Goal: Task Accomplishment & Management: Manage account settings

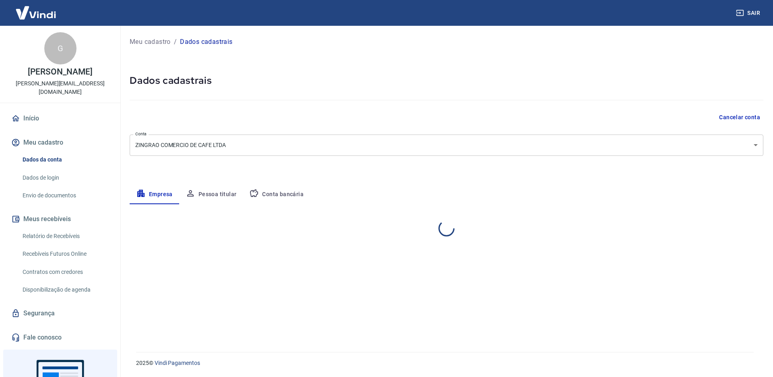
select select "RJ"
select select "business"
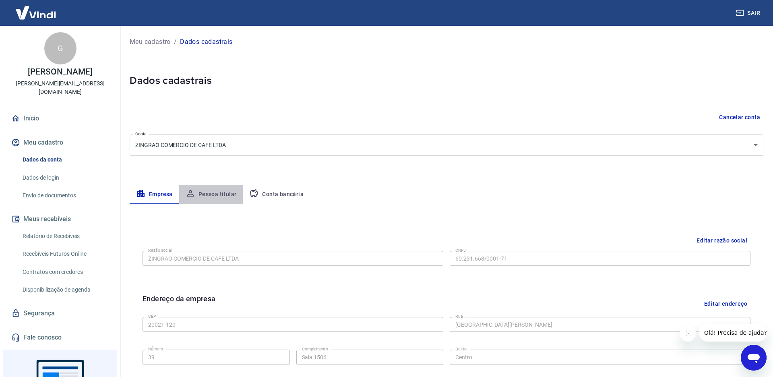
click at [219, 194] on button "Pessoa titular" at bounding box center [211, 194] width 64 height 19
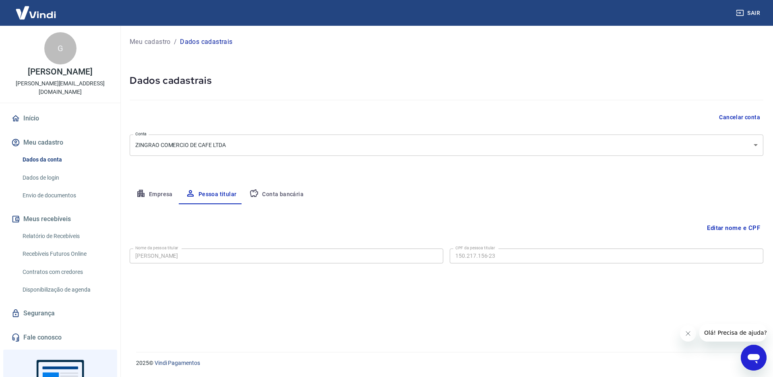
click at [277, 192] on button "Conta bancária" at bounding box center [276, 194] width 67 height 19
click at [435, 253] on div at bounding box center [434, 255] width 10 height 11
click at [149, 189] on button "Empresa" at bounding box center [155, 194] width 50 height 19
select select "RJ"
select select "business"
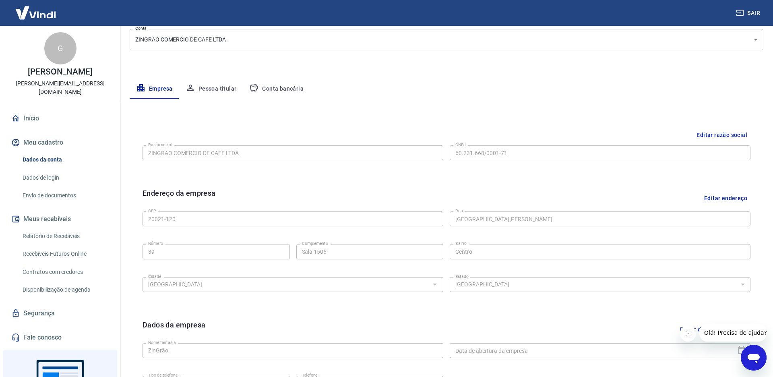
scroll to position [97, 0]
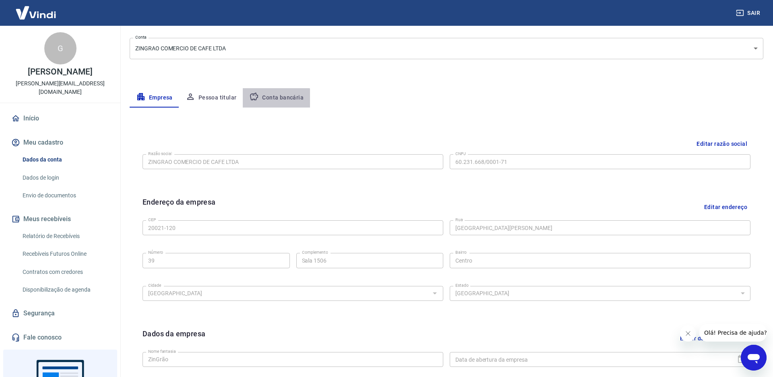
click at [270, 102] on button "Conta bancária" at bounding box center [276, 97] width 67 height 19
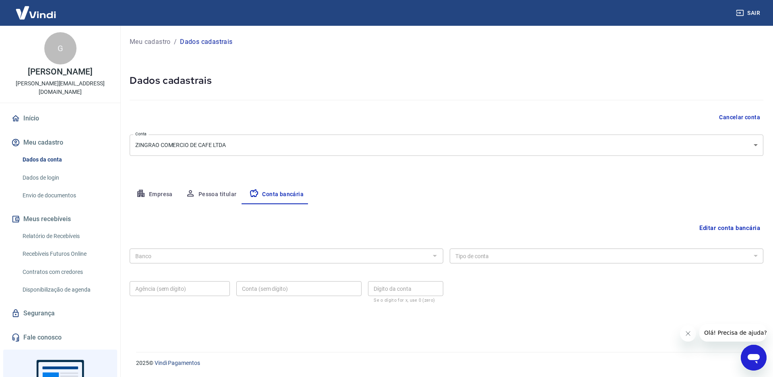
click at [724, 227] on button "Editar conta bancária" at bounding box center [729, 227] width 67 height 15
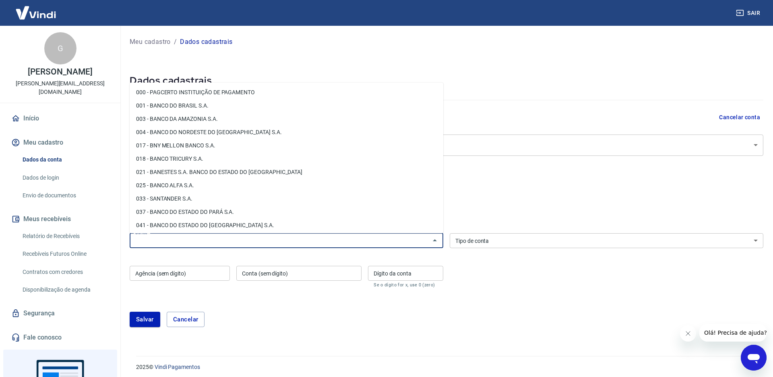
click at [404, 236] on input "Banco" at bounding box center [280, 241] width 296 height 10
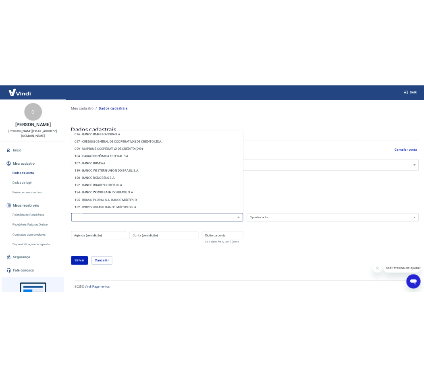
scroll to position [335, 0]
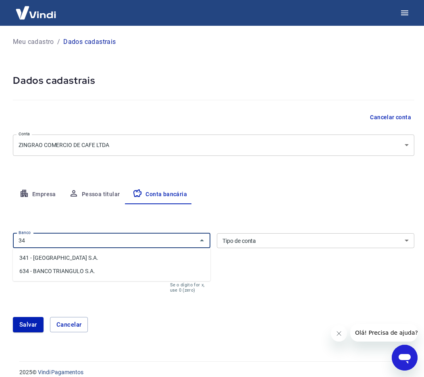
click at [63, 259] on li "341 - ITAÚ UNIBANCO S.A." at bounding box center [111, 257] width 197 height 13
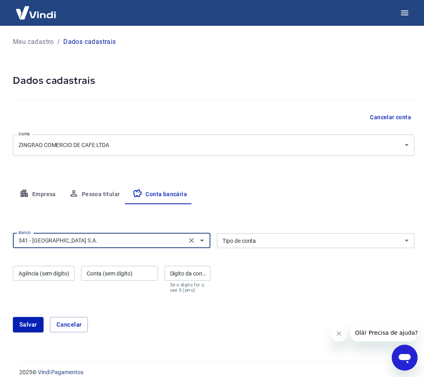
type input "341 - ITAÚ UNIBANCO S.A."
click at [257, 238] on select "Conta Corrente Conta Poupança" at bounding box center [315, 240] width 197 height 15
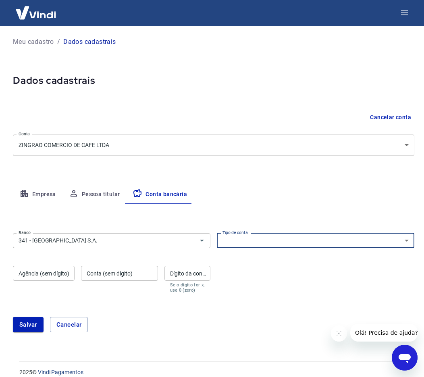
select select "1"
click at [45, 276] on input "Agência (sem dígito)" at bounding box center [44, 273] width 62 height 15
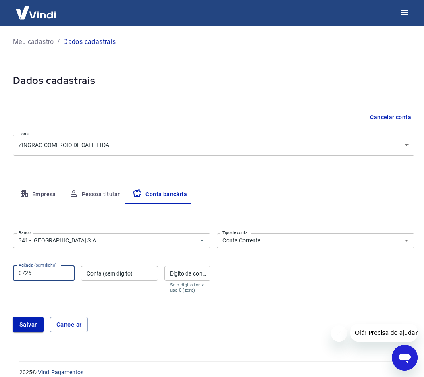
type input "0726"
click at [124, 273] on input "Conta (sem dígito)" at bounding box center [119, 273] width 77 height 15
type input "98517"
click at [188, 275] on input "Dígito da conta" at bounding box center [187, 273] width 46 height 15
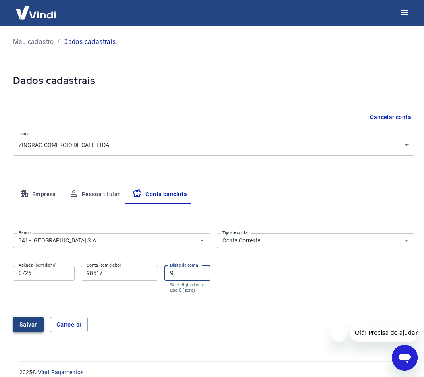
type input "9"
click at [36, 326] on button "Salvar" at bounding box center [28, 324] width 31 height 15
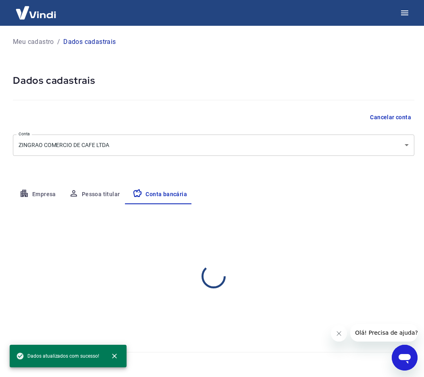
select select "1"
click at [52, 198] on button "Empresa" at bounding box center [38, 194] width 50 height 19
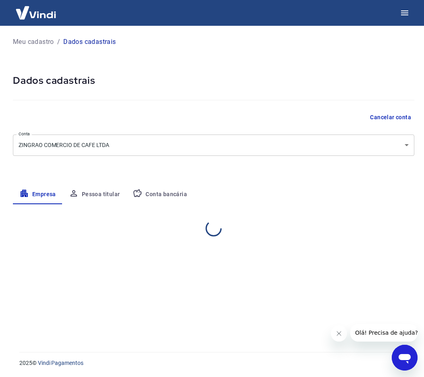
select select "RJ"
select select "business"
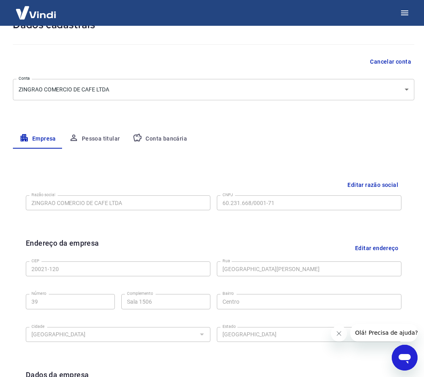
scroll to position [0, 0]
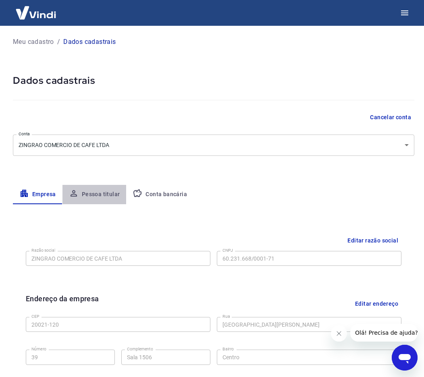
click at [99, 194] on button "Pessoa titular" at bounding box center [94, 194] width 64 height 19
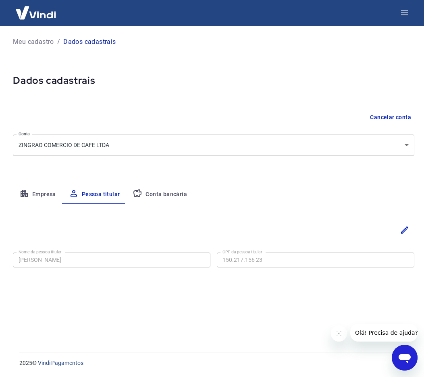
click at [141, 197] on icon "button" at bounding box center [137, 193] width 10 height 10
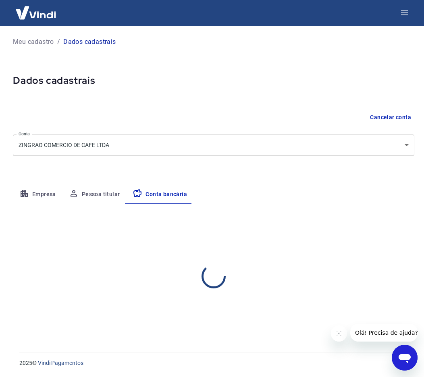
select select "1"
click at [100, 194] on button "Pessoa titular" at bounding box center [94, 194] width 64 height 19
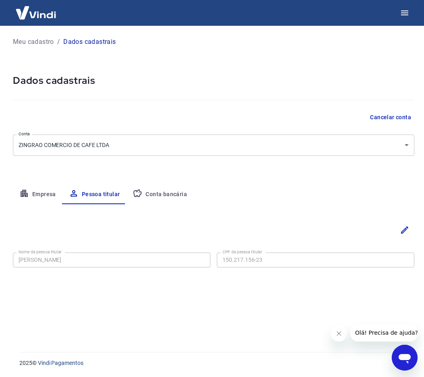
click at [36, 195] on button "Empresa" at bounding box center [38, 194] width 50 height 19
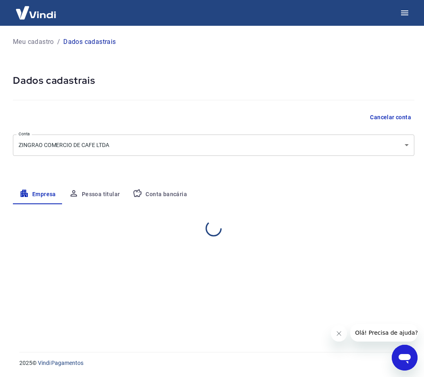
select select "RJ"
select select "business"
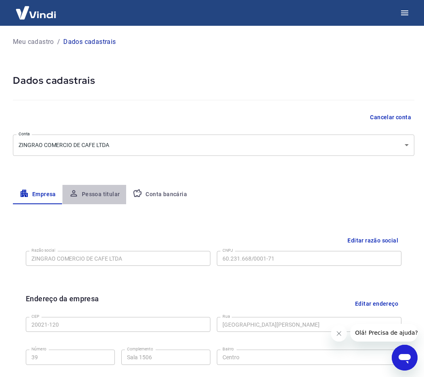
click at [121, 197] on button "Pessoa titular" at bounding box center [94, 194] width 64 height 19
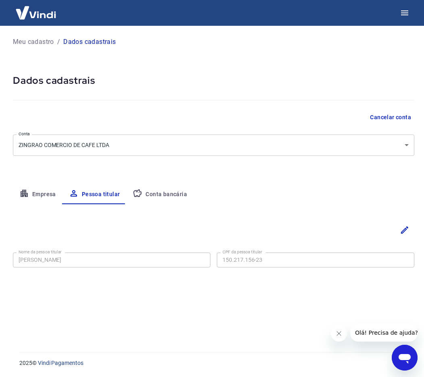
click at [39, 194] on button "Empresa" at bounding box center [38, 194] width 50 height 19
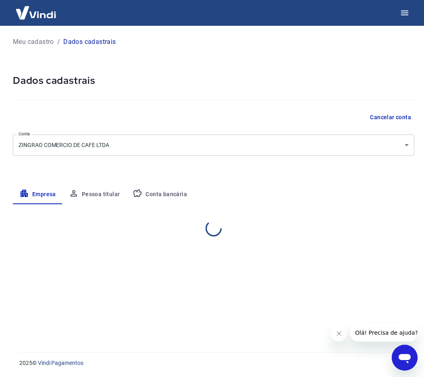
select select "RJ"
select select "business"
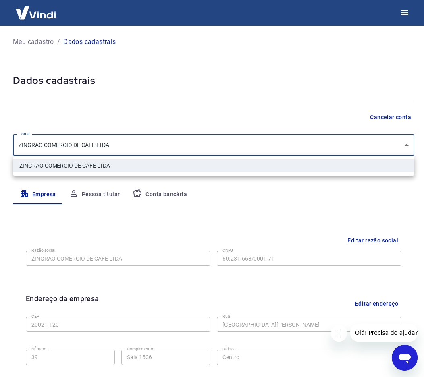
click at [176, 148] on body "Meu cadastro / Dados cadastrais Dados cadastrais Cancelar conta Conta ZINGRAO C…" at bounding box center [212, 188] width 424 height 377
click at [168, 111] on div at bounding box center [212, 188] width 424 height 377
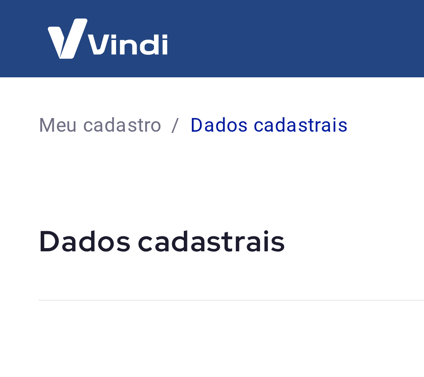
click at [35, 42] on p "Meu cadastro" at bounding box center [33, 42] width 41 height 10
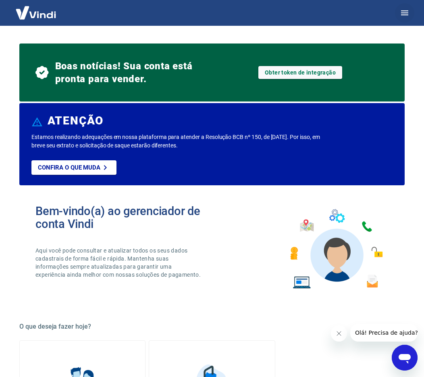
click at [406, 14] on icon "button" at bounding box center [404, 13] width 10 height 10
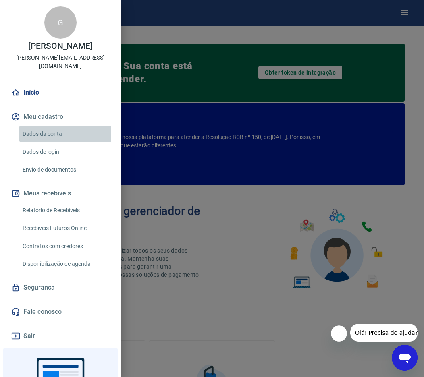
click at [49, 135] on link "Dados da conta" at bounding box center [65, 134] width 92 height 17
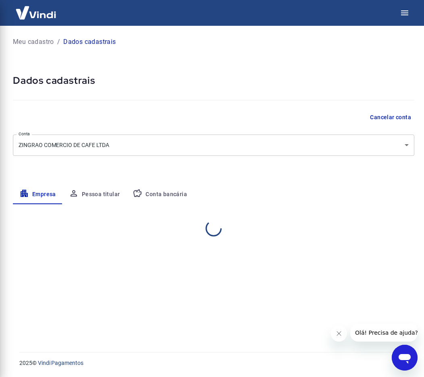
select select "RJ"
select select "business"
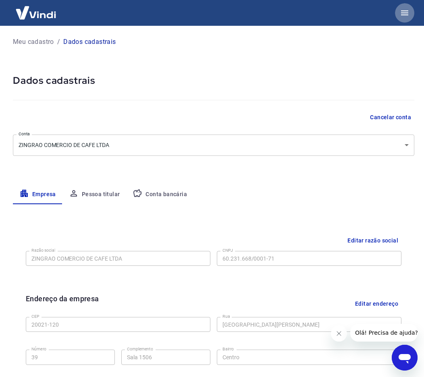
click at [408, 12] on icon "button" at bounding box center [404, 13] width 10 height 10
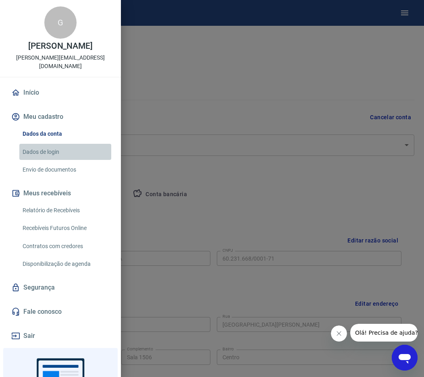
click at [68, 151] on link "Dados de login" at bounding box center [65, 152] width 92 height 17
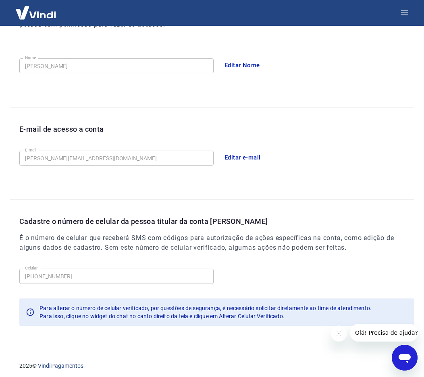
scroll to position [139, 0]
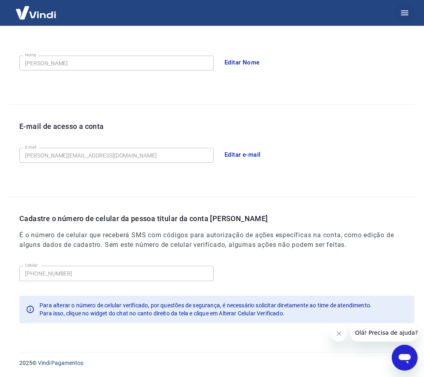
click at [407, 14] on icon "button" at bounding box center [404, 13] width 10 height 10
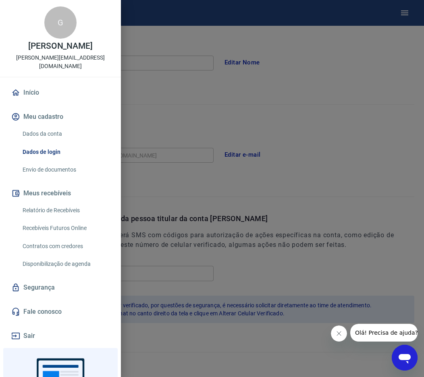
click at [50, 168] on link "Envio de documentos" at bounding box center [65, 169] width 92 height 17
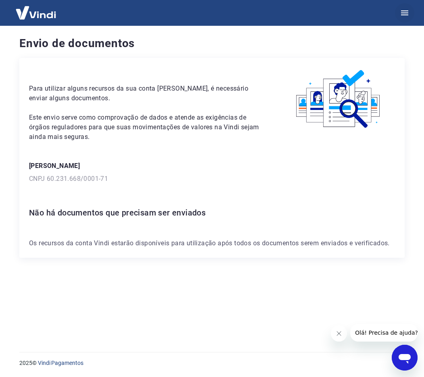
click at [407, 12] on icon "button" at bounding box center [404, 13] width 10 height 10
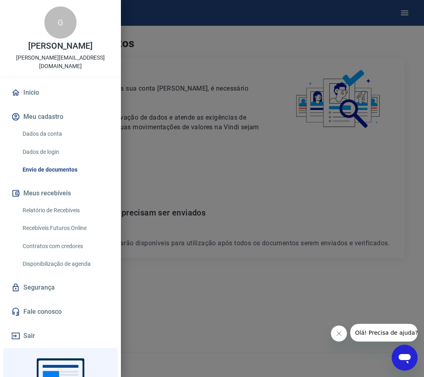
click at [270, 190] on div at bounding box center [212, 188] width 424 height 377
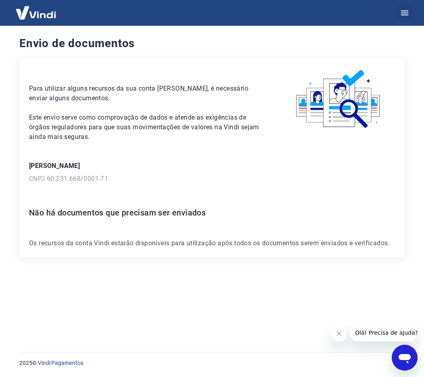
click at [406, 12] on icon "button" at bounding box center [404, 13] width 10 height 10
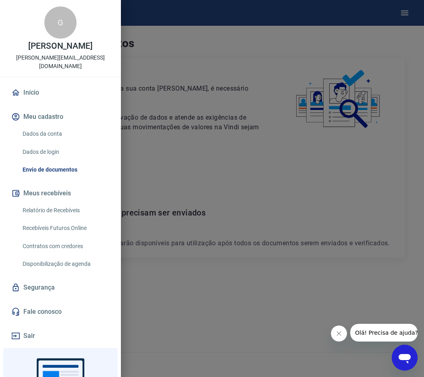
click at [157, 106] on div at bounding box center [212, 188] width 424 height 377
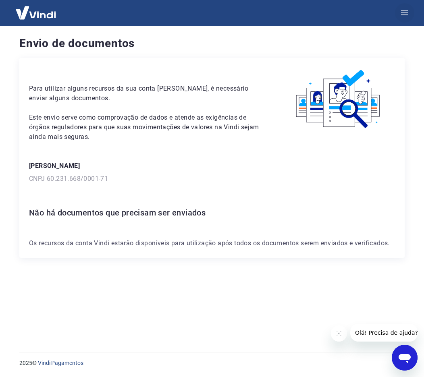
click at [402, 11] on icon "button" at bounding box center [404, 13] width 10 height 10
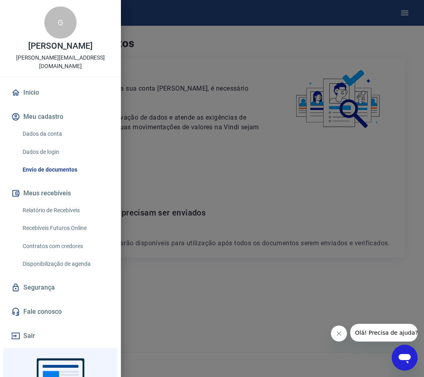
click at [53, 141] on link "Dados da conta" at bounding box center [65, 134] width 92 height 17
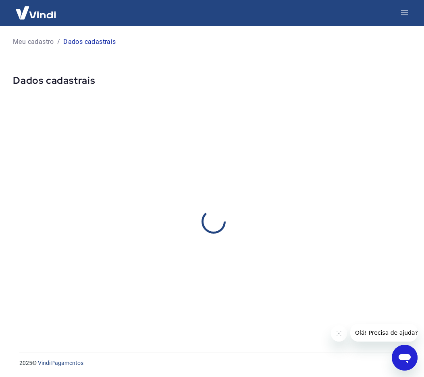
select select "RJ"
select select "business"
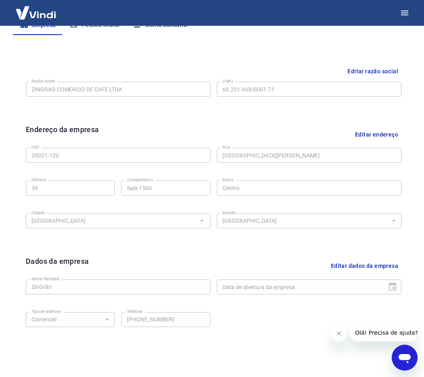
scroll to position [204, 0]
